Goal: Register for event/course

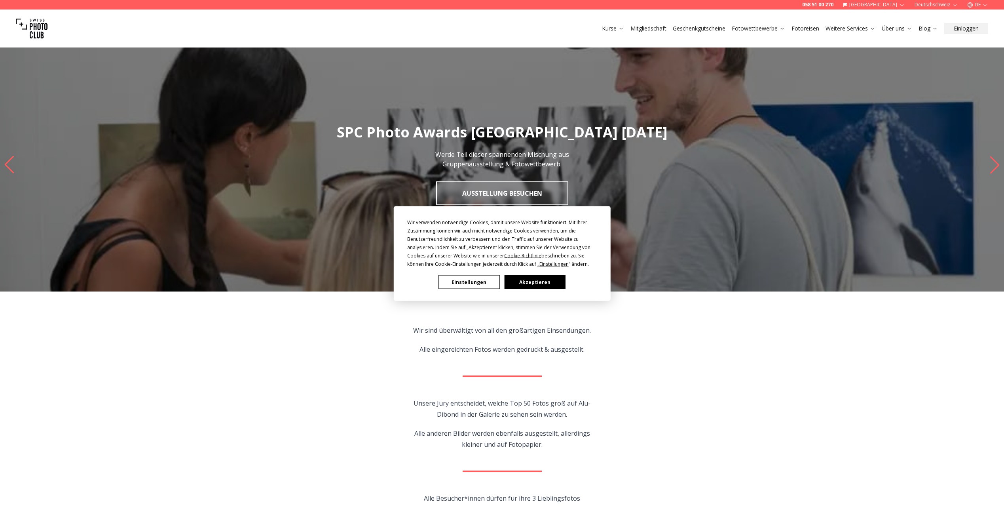
click at [536, 279] on button "Akzeptieren" at bounding box center [534, 282] width 61 height 14
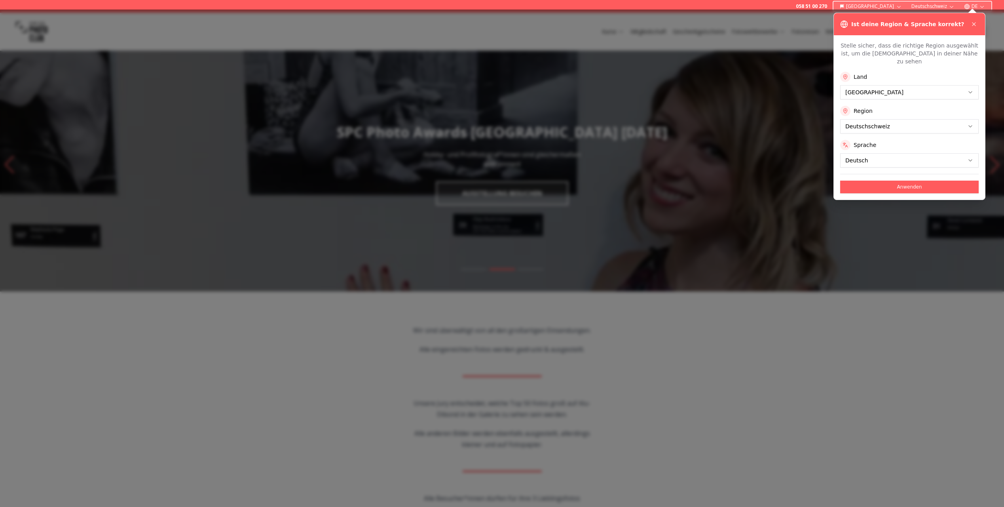
scroll to position [119, 0]
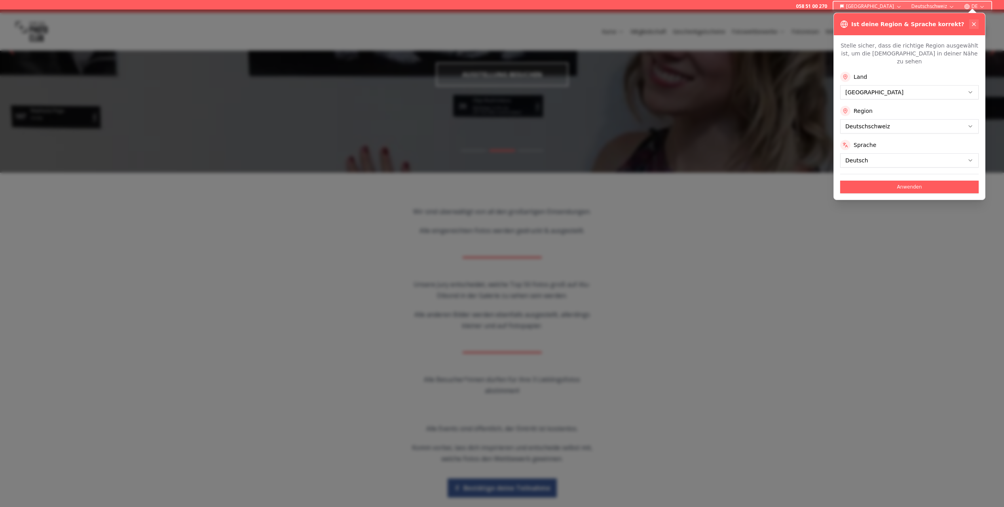
click at [975, 27] on button at bounding box center [974, 24] width 10 height 10
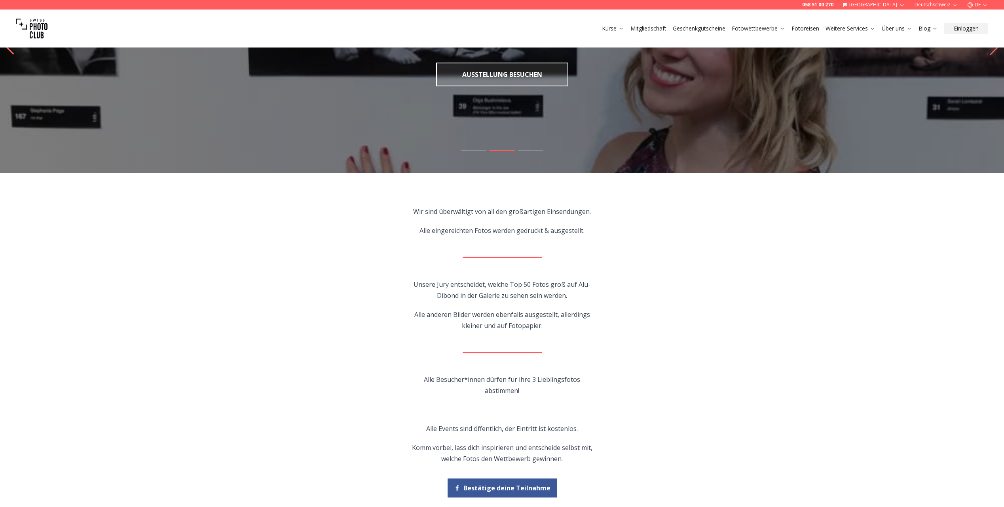
scroll to position [0, 0]
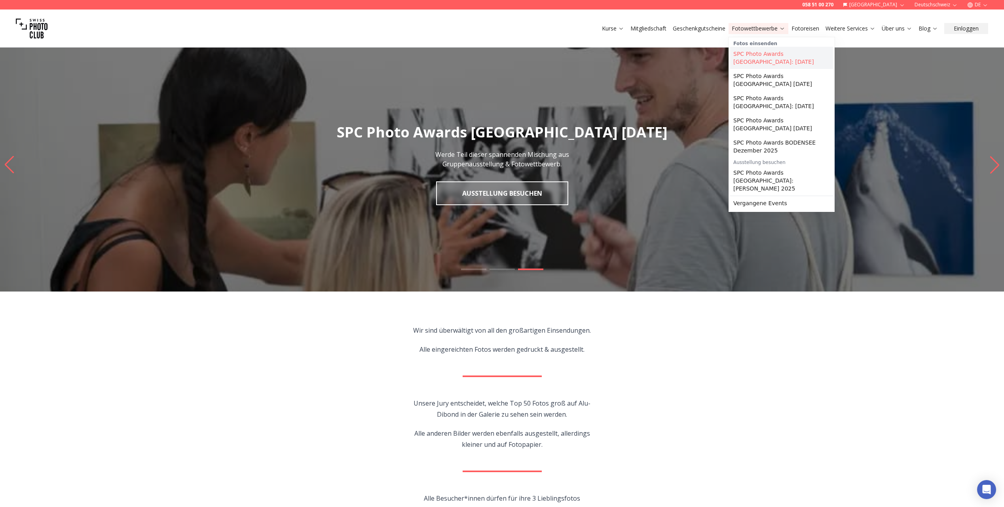
click at [772, 61] on link "SPC Photo Awards [GEOGRAPHIC_DATA]: [DATE]" at bounding box center [781, 58] width 103 height 22
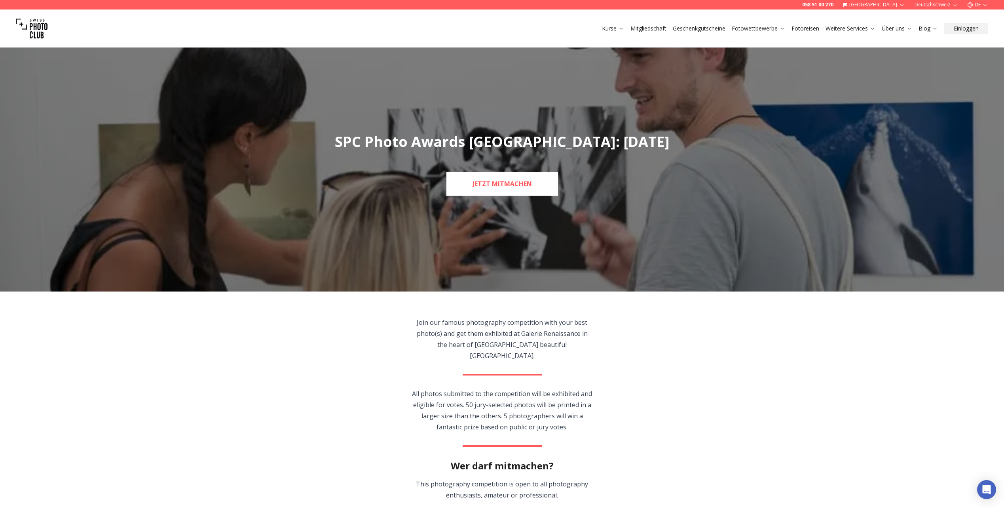
click at [498, 179] on link "JETZT MITMACHEN" at bounding box center [503, 184] width 112 height 24
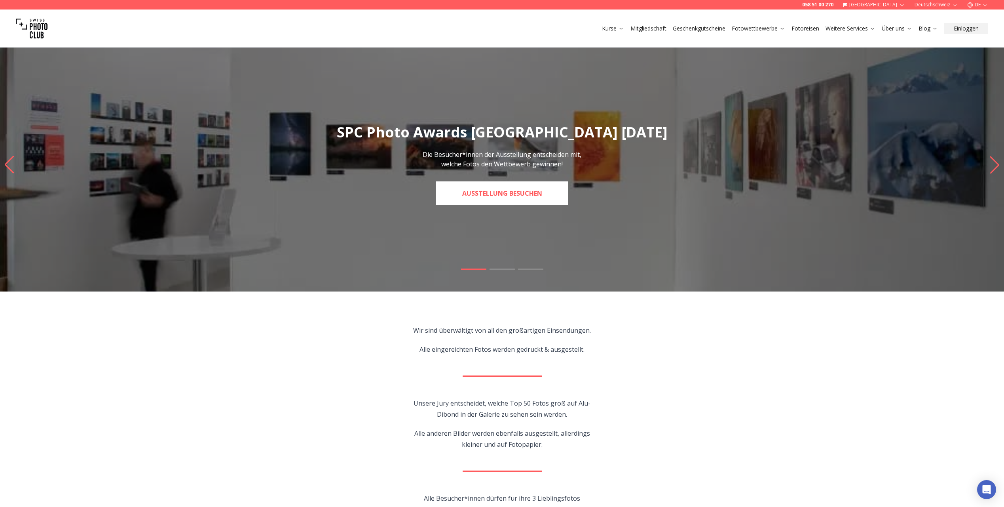
click at [523, 192] on link "Ausstellung besuchen" at bounding box center [502, 193] width 132 height 24
